Goal: Task Accomplishment & Management: Manage account settings

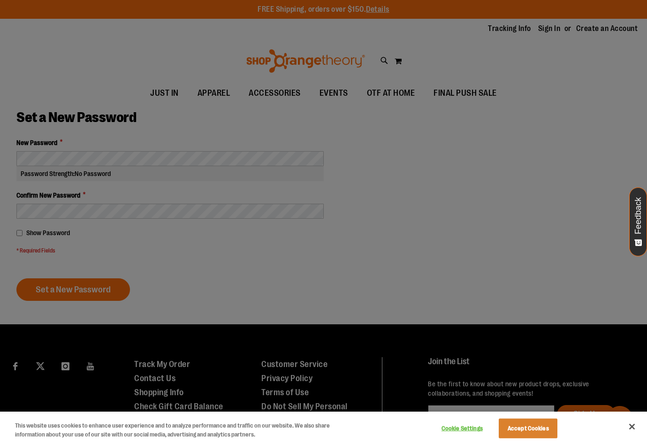
click at [69, 157] on div at bounding box center [323, 222] width 647 height 444
click at [520, 426] on button "Accept Cookies" at bounding box center [528, 429] width 59 height 20
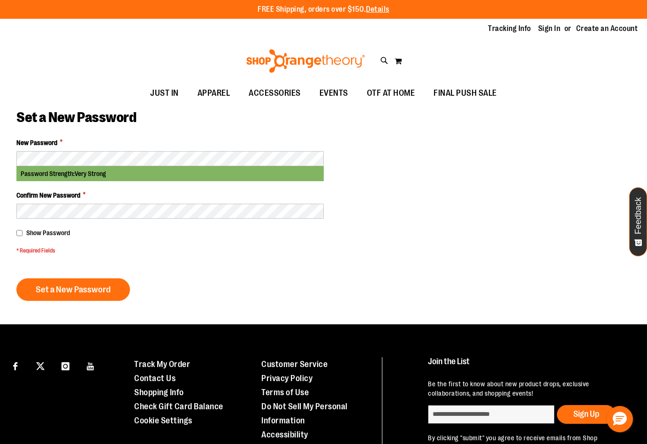
click at [57, 231] on span "Show Password" at bounding box center [48, 233] width 44 height 8
click at [57, 293] on span "Set a New Password" at bounding box center [73, 289] width 75 height 10
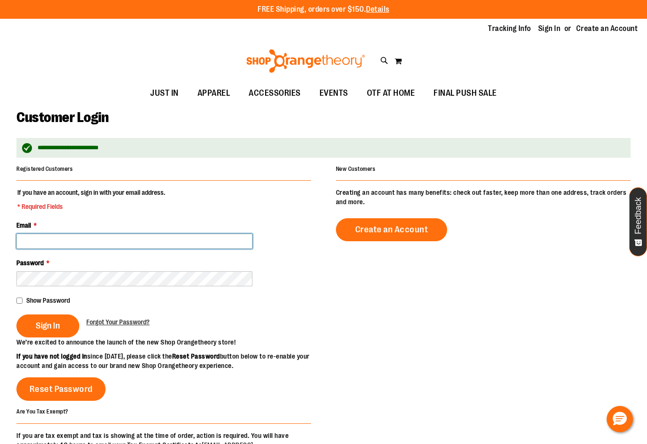
click at [54, 244] on input "Email *" at bounding box center [134, 241] width 236 height 15
type input "**********"
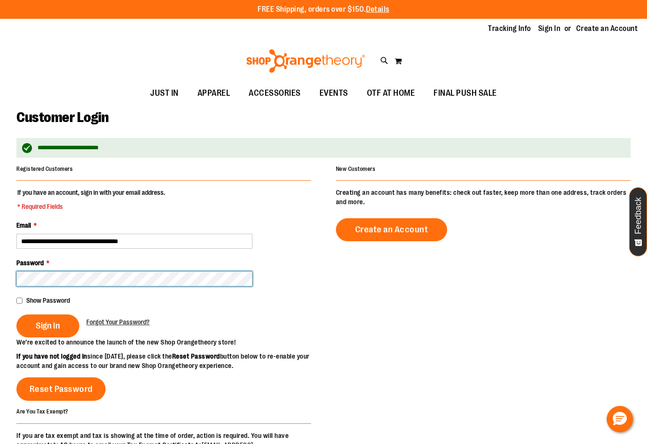
click at [16, 314] on button "Sign In" at bounding box center [47, 325] width 63 height 23
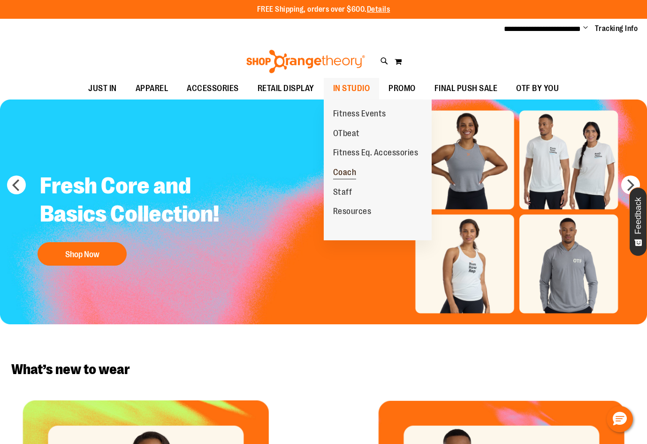
click at [340, 173] on span "Coach" at bounding box center [344, 174] width 23 height 12
